Goal: Information Seeking & Learning: Check status

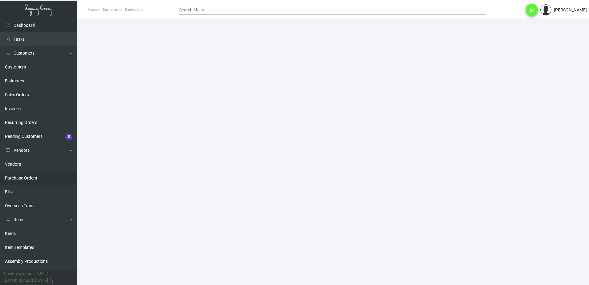
drag, startPoint x: 30, startPoint y: 178, endPoint x: 37, endPoint y: 176, distance: 7.7
click at [30, 178] on link "Purchase Orders" at bounding box center [38, 178] width 77 height 14
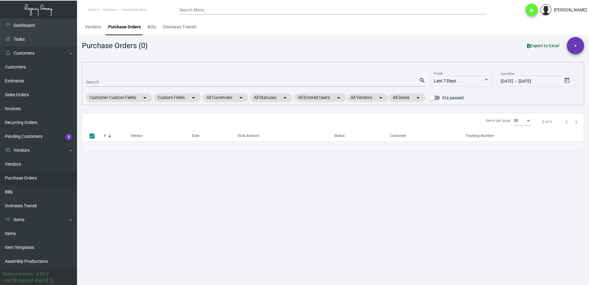
click at [115, 79] on div "Search" at bounding box center [252, 82] width 333 height 10
type input "mi"
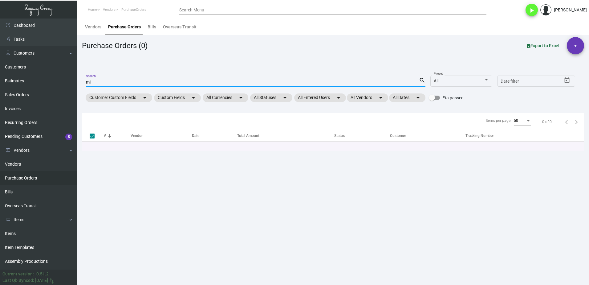
checkbox input "false"
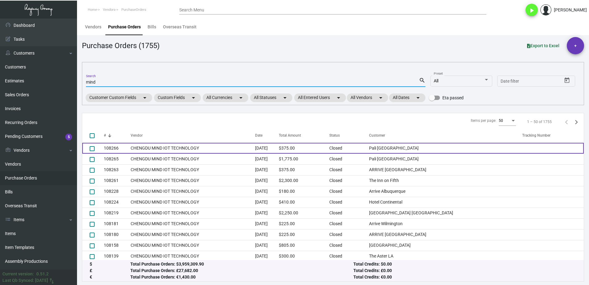
scroll to position [421, 0]
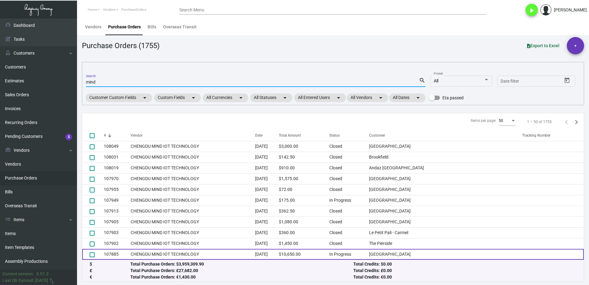
type input "mind"
click at [222, 251] on td "CHENGDU MIND IOT TECHNOLOGY" at bounding box center [193, 254] width 124 height 11
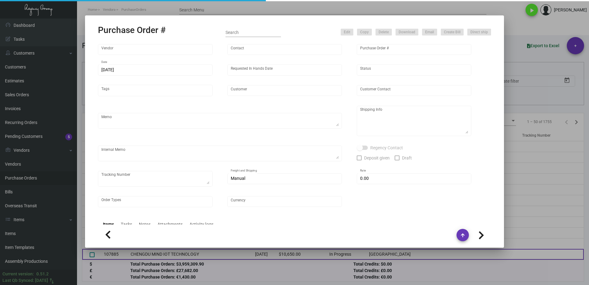
type input "CHENGDU MIND IOT TECHNOLOGY"
type input "[PERSON_NAME]"
type input "107885"
type input "[DATE]"
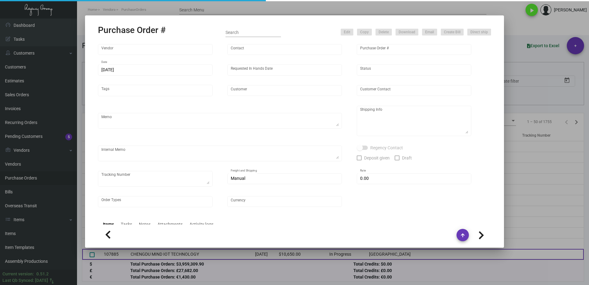
type input "[GEOGRAPHIC_DATA]"
type textarea "75K ship out in the first batch, 30K stand by, 45K hold."
type textarea "Regency Group NJ - [PERSON_NAME] [STREET_ADDRESS]"
checkbox input "true"
type input "$ 0.00"
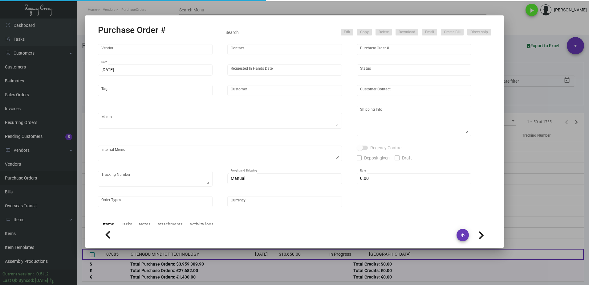
type input "United States Dollar $"
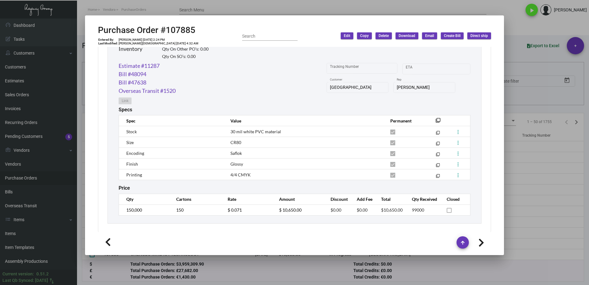
scroll to position [319, 0]
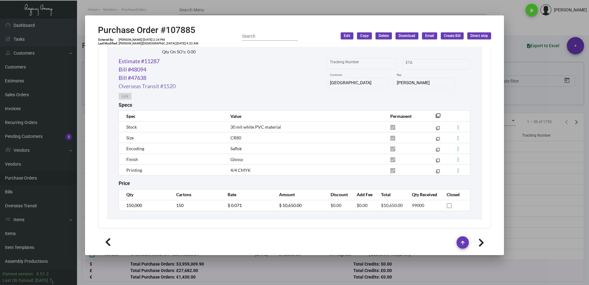
click at [161, 86] on link "Overseas Transit #1520" at bounding box center [147, 86] width 57 height 8
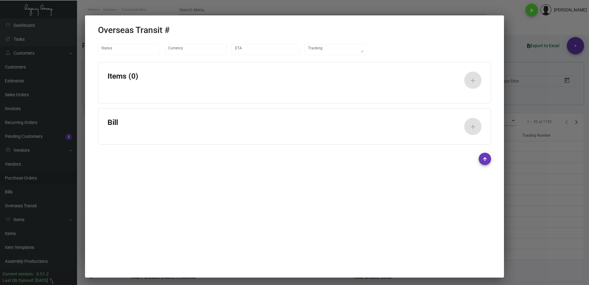
type input "United States Dollar $"
type input "[DATE]"
type textarea "Container#ITXU7101535 - ID#737218"
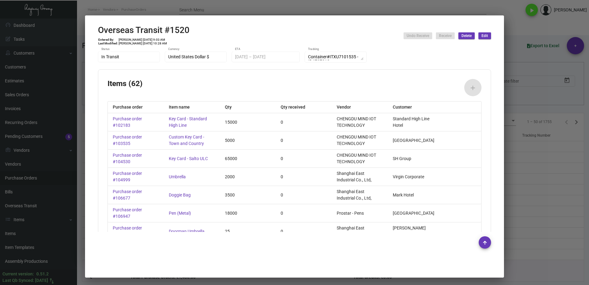
click at [513, 101] on div at bounding box center [294, 142] width 589 height 285
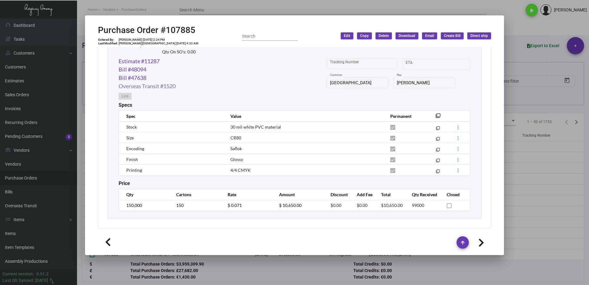
click at [139, 87] on link "Overseas Transit #1520" at bounding box center [147, 86] width 57 height 8
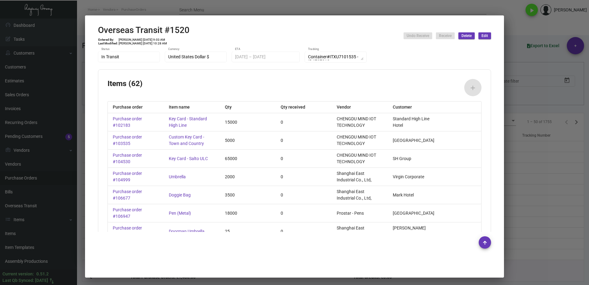
scroll to position [999, 0]
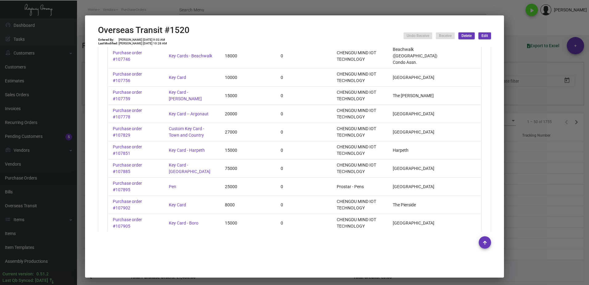
click at [228, 159] on div "75000" at bounding box center [248, 168] width 56 height 18
click at [522, 104] on div at bounding box center [294, 142] width 589 height 285
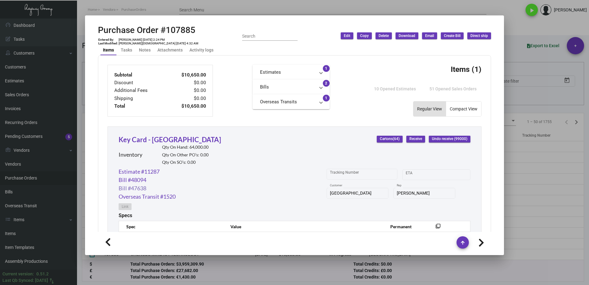
click at [130, 188] on link "Bill #47638" at bounding box center [133, 188] width 28 height 8
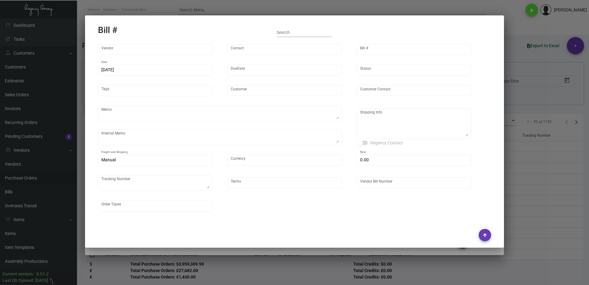
type input "CHENGDU MIND IOT TECHNOLOGY"
type input "[PERSON_NAME]"
type input "47638"
type input "[DATE]"
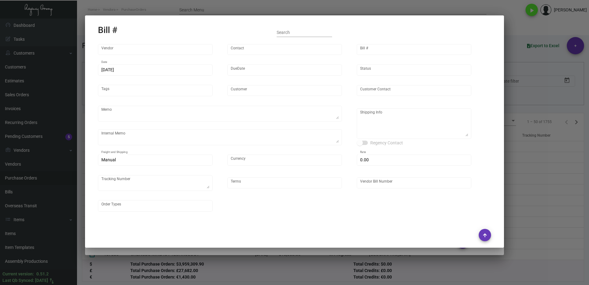
type input "[GEOGRAPHIC_DATA]"
type input "[PERSON_NAME]"
type textarea "75K ship out in the first batch, 30K stand by, 45K hold."
type textarea "[GEOGRAPHIC_DATA] - [PERSON_NAME] [STREET_ADDRESS][US_STATE]"
type input "United States Dollar $"
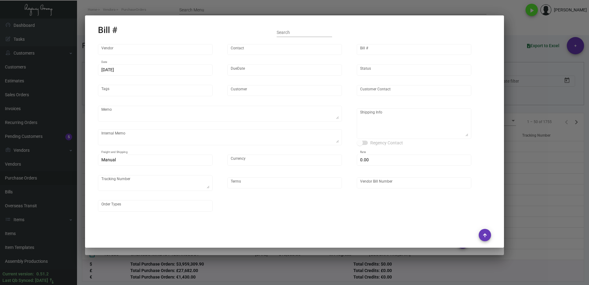
type input "$ 0.00"
type textarea "REF# 737218D"
type input "COD"
type input "MDS2455_107885"
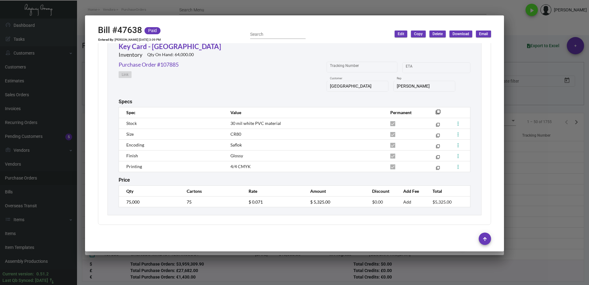
scroll to position [275, 0]
click at [140, 271] on div at bounding box center [294, 142] width 589 height 285
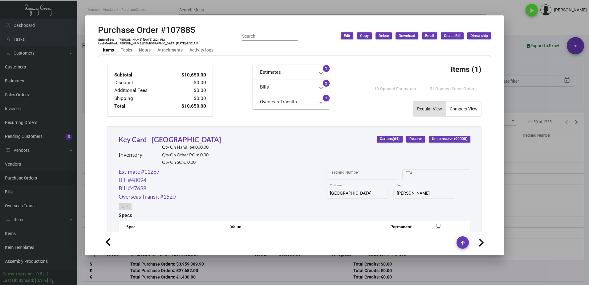
click at [140, 178] on link "Bill #48094" at bounding box center [133, 180] width 28 height 8
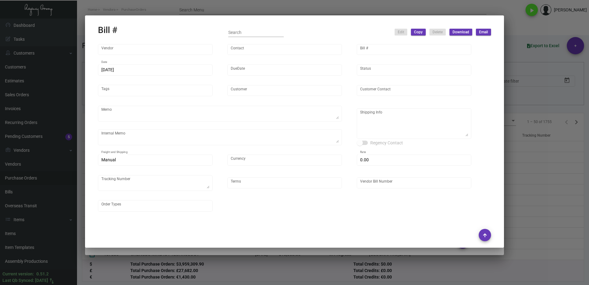
type input "CHENGDU MIND IOT TECHNOLOGY"
type input "[PERSON_NAME]"
type input "48094"
type input "[DATE]"
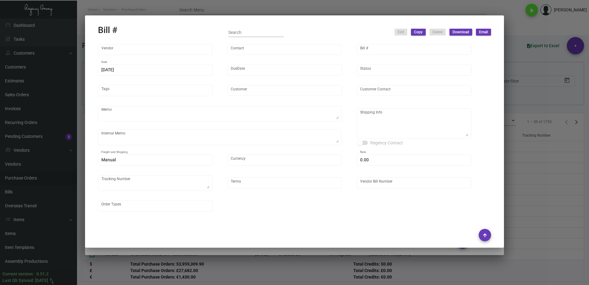
type input "[GEOGRAPHIC_DATA]"
type input "[PERSON_NAME]"
type textarea "75K ship out in the first batch, 30K stand by, 45K hold."
type textarea "[GEOGRAPHIC_DATA] - [PERSON_NAME] [STREET_ADDRESS][US_STATE]"
type input "United States Dollar $"
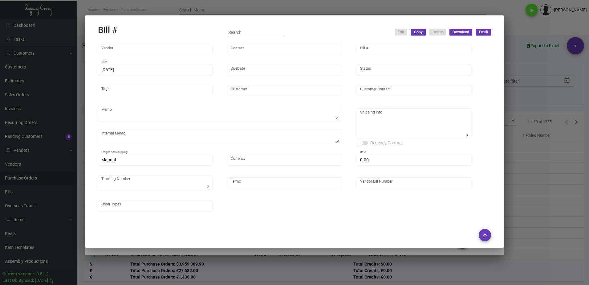
type input "$ 0.00"
type textarea "741223"
type input "COD"
type input "MDS2518_107885"
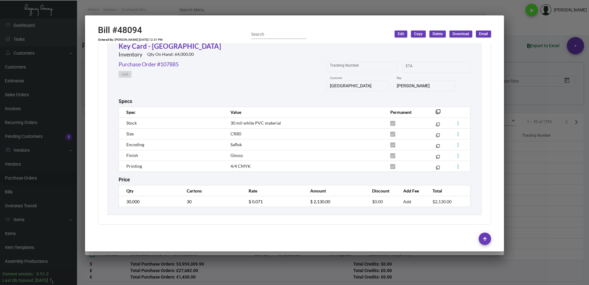
click at [539, 91] on div at bounding box center [294, 142] width 589 height 285
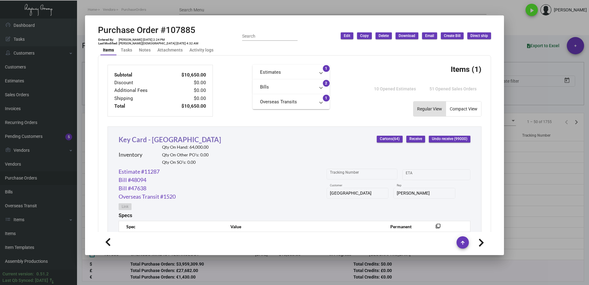
click at [153, 139] on link "Key Card - [GEOGRAPHIC_DATA]" at bounding box center [170, 139] width 103 height 8
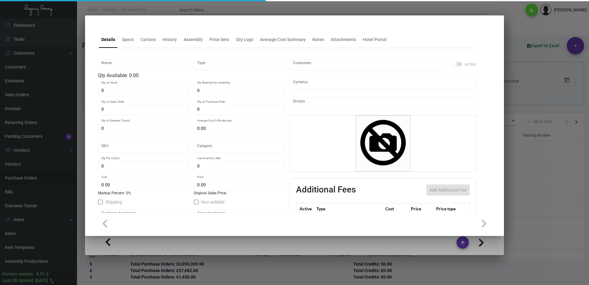
type input "Key Card - [GEOGRAPHIC_DATA]"
type input "Inventory"
type input "64,000"
type input "51,000"
type input "$ 0.07491"
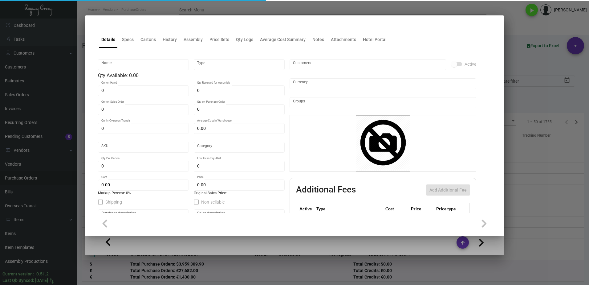
type input "Overseas"
type input "1,000"
type input "$ 0.072"
type input "$ 0.23"
checkbox input "true"
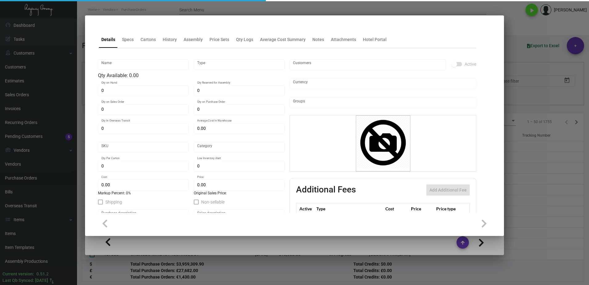
type input "United States Dollar $"
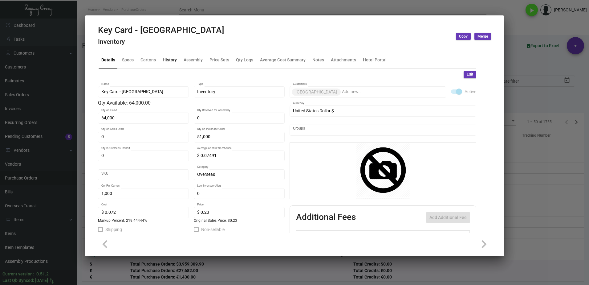
click at [171, 59] on div "History" at bounding box center [170, 60] width 14 height 6
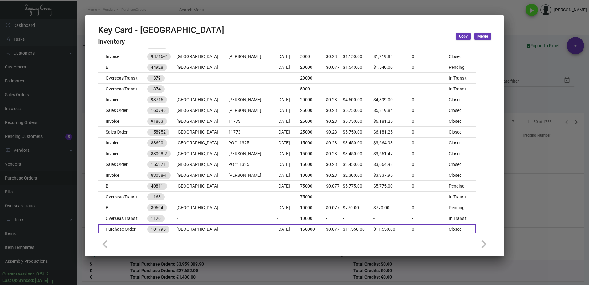
scroll to position [294, 0]
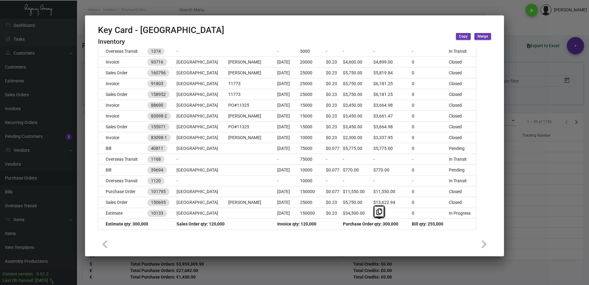
drag, startPoint x: 375, startPoint y: 226, endPoint x: 383, endPoint y: 224, distance: 8.2
click at [383, 224] on span "Purchase Order qty: 300,000" at bounding box center [370, 223] width 55 height 5
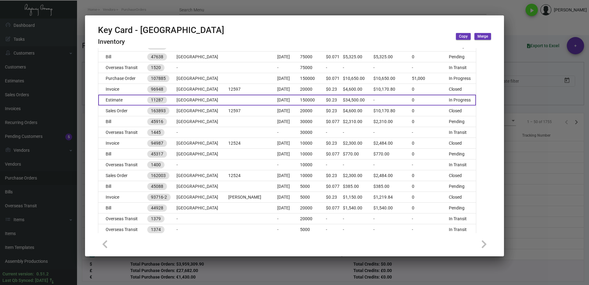
scroll to position [109, 0]
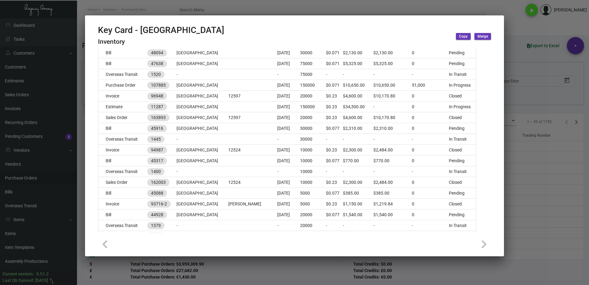
click at [521, 99] on div at bounding box center [294, 142] width 589 height 285
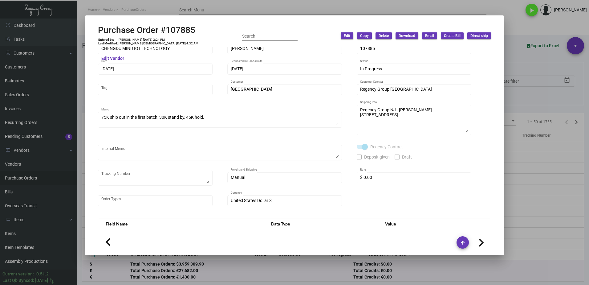
scroll to position [0, 0]
